Goal: Answer question/provide support: Share knowledge or assist other users

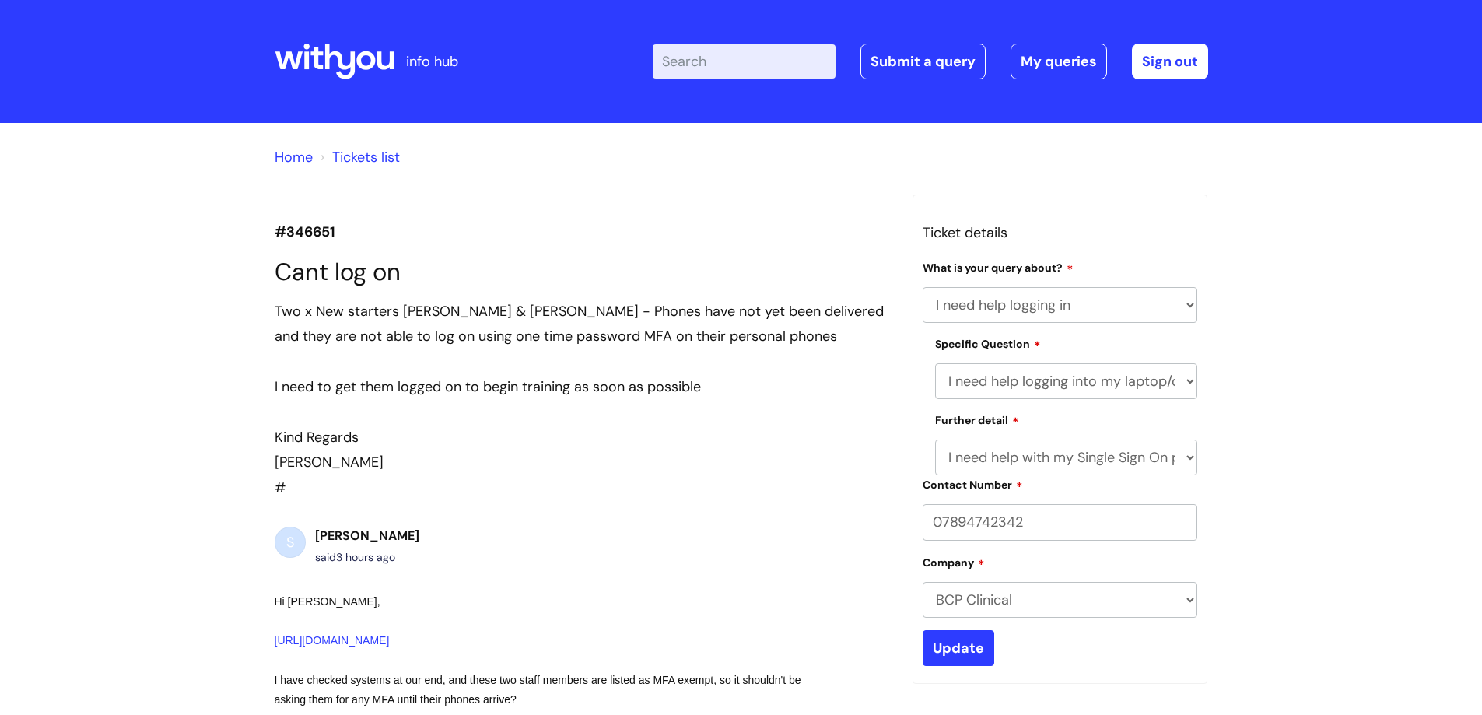
select select "I need help logging in"
select select "I need help logging into my laptop/chromebook"
select select "I need help with my Single Sign On password"
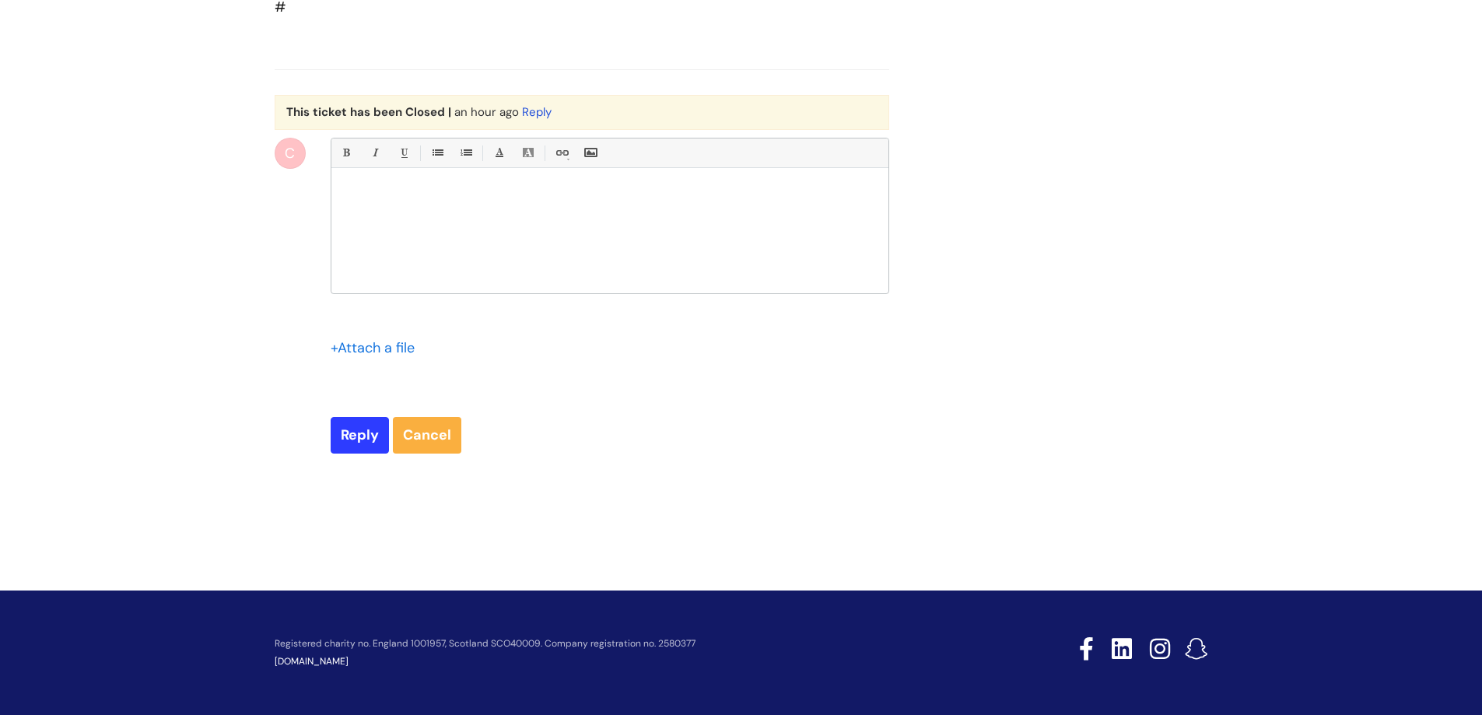
click at [482, 249] on div at bounding box center [609, 235] width 557 height 117
click at [349, 430] on input "Reply" at bounding box center [360, 435] width 58 height 36
type input "Please Wait..."
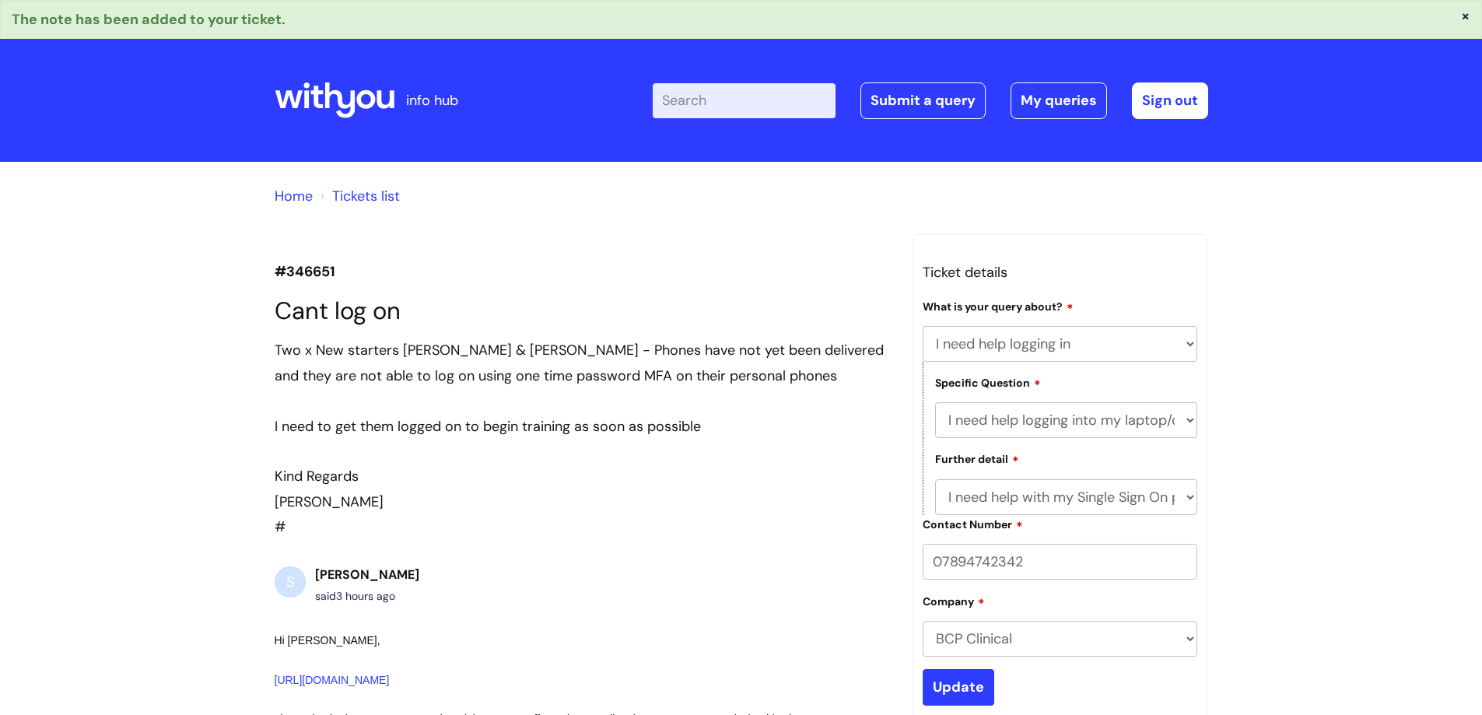
select select "I need help logging in"
select select "I need help logging into my laptop/chromebook"
select select "I need help with my Single Sign On password"
